Goal: Transaction & Acquisition: Purchase product/service

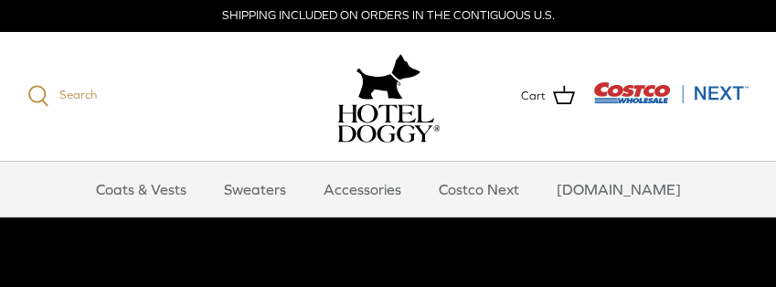
click at [36, 93] on icon at bounding box center [38, 96] width 22 height 22
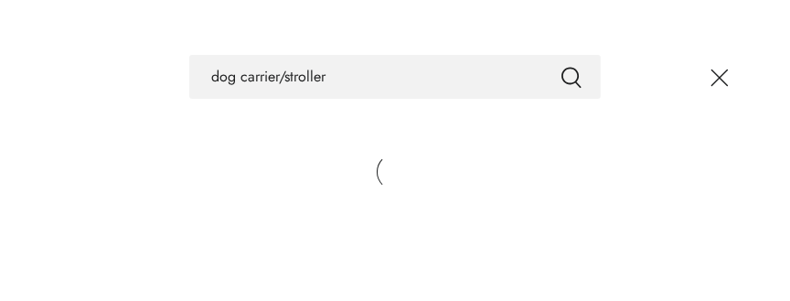
type input "dog carrier/stroller"
click at [560, 65] on button "Submit" at bounding box center [571, 77] width 22 height 24
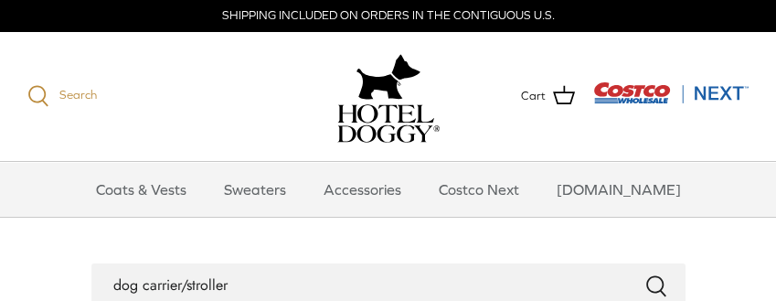
click at [34, 90] on icon at bounding box center [38, 96] width 22 height 22
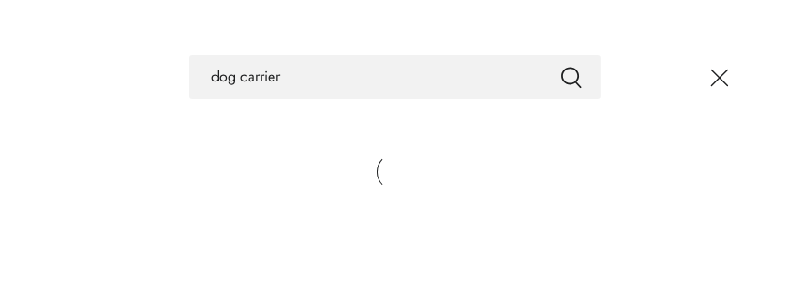
type input "dog carrier"
click at [560, 65] on button "Submit" at bounding box center [571, 77] width 22 height 24
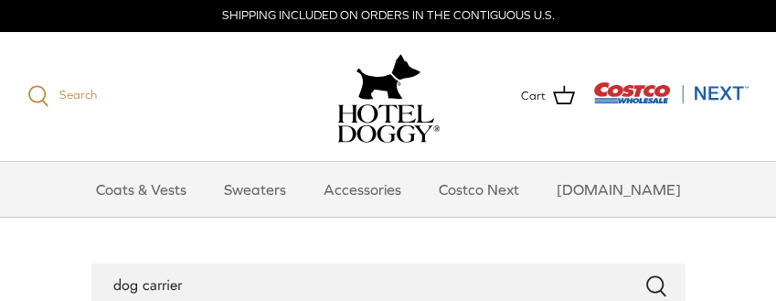
click at [36, 94] on icon at bounding box center [38, 96] width 22 height 22
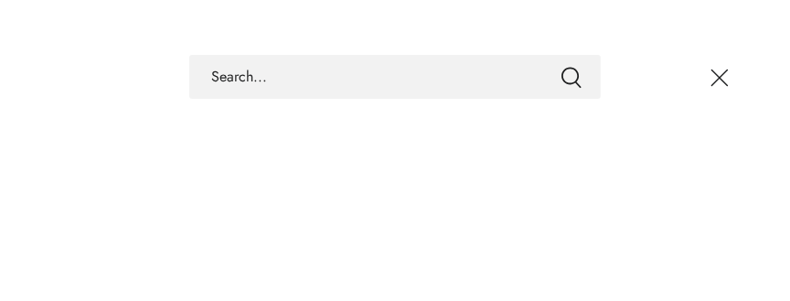
click at [31, 96] on div at bounding box center [395, 77] width 790 height 44
click at [207, 72] on input "Search Store" at bounding box center [394, 77] width 411 height 44
type input "carrier"
click at [560, 65] on button "Submit" at bounding box center [571, 77] width 22 height 24
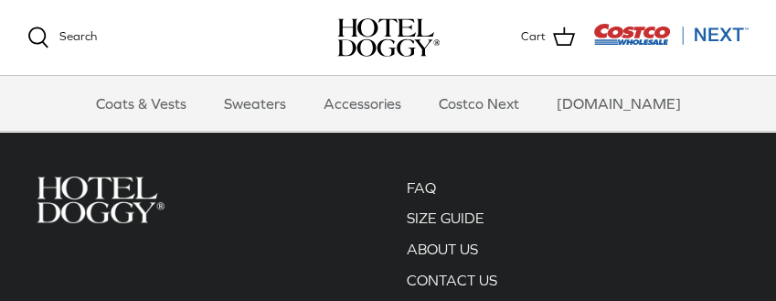
scroll to position [457, 0]
